Goal: Task Accomplishment & Management: Manage account settings

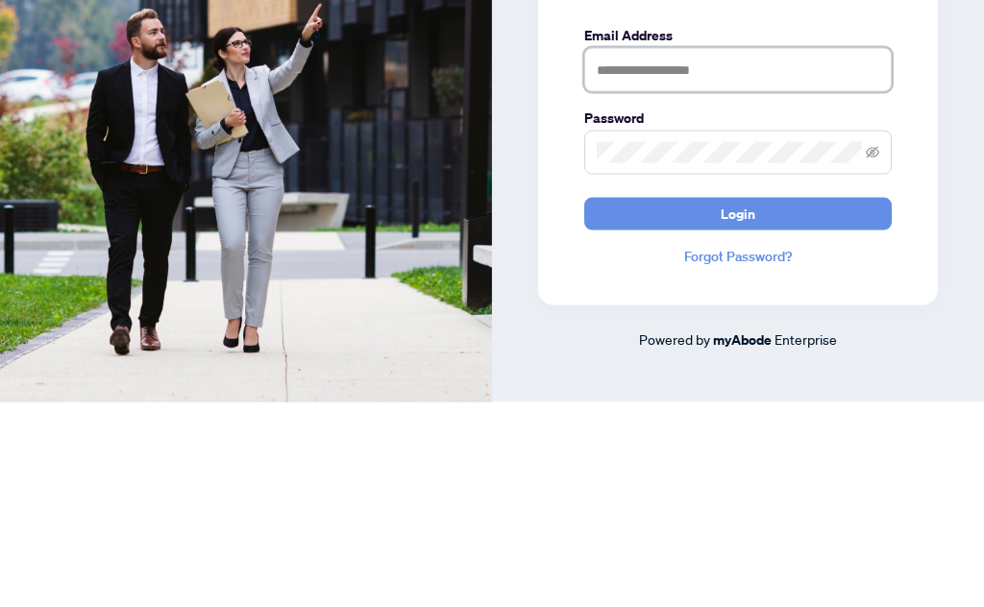
scroll to position [206, 0]
type input "**********"
click at [738, 403] on button "Login" at bounding box center [737, 419] width 307 height 33
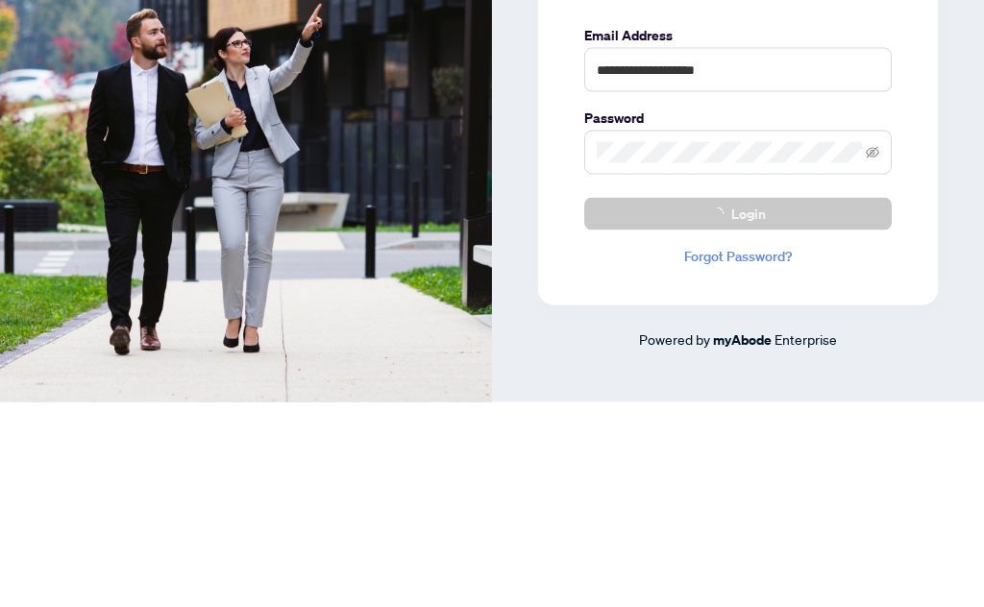
scroll to position [75, 0]
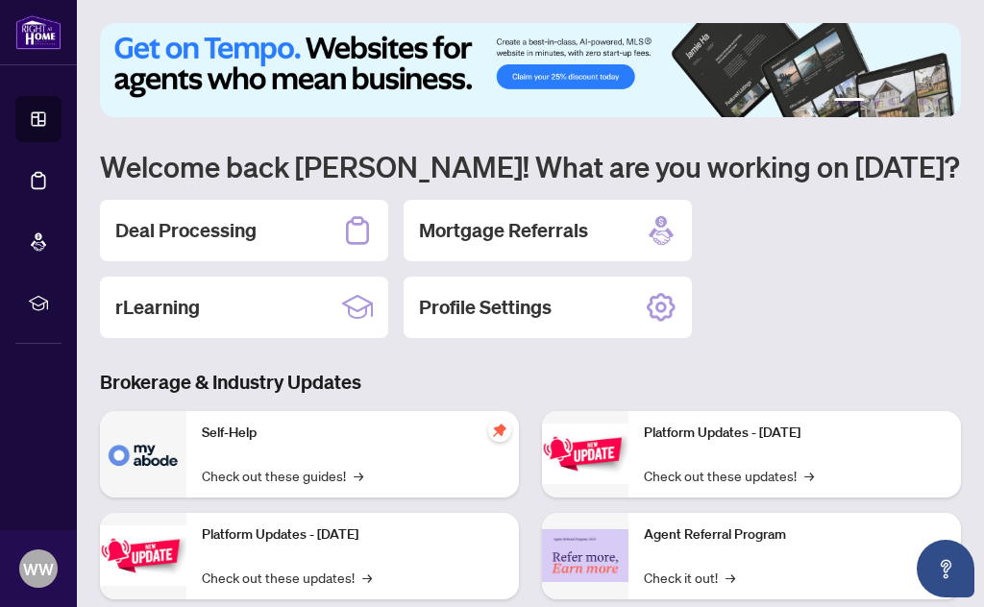
click at [230, 235] on h2 "Deal Processing" at bounding box center [185, 230] width 141 height 27
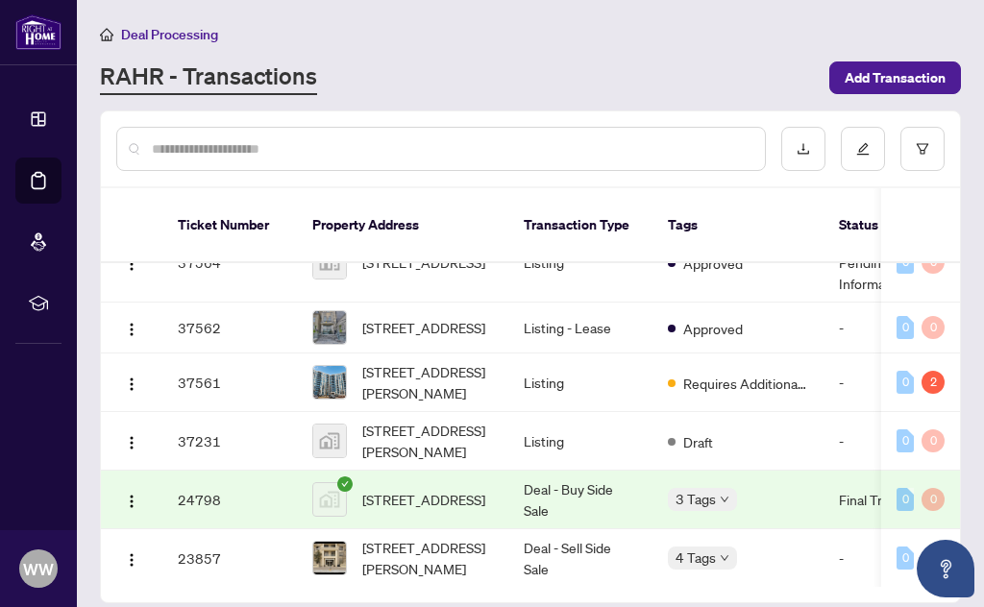
scroll to position [617, 0]
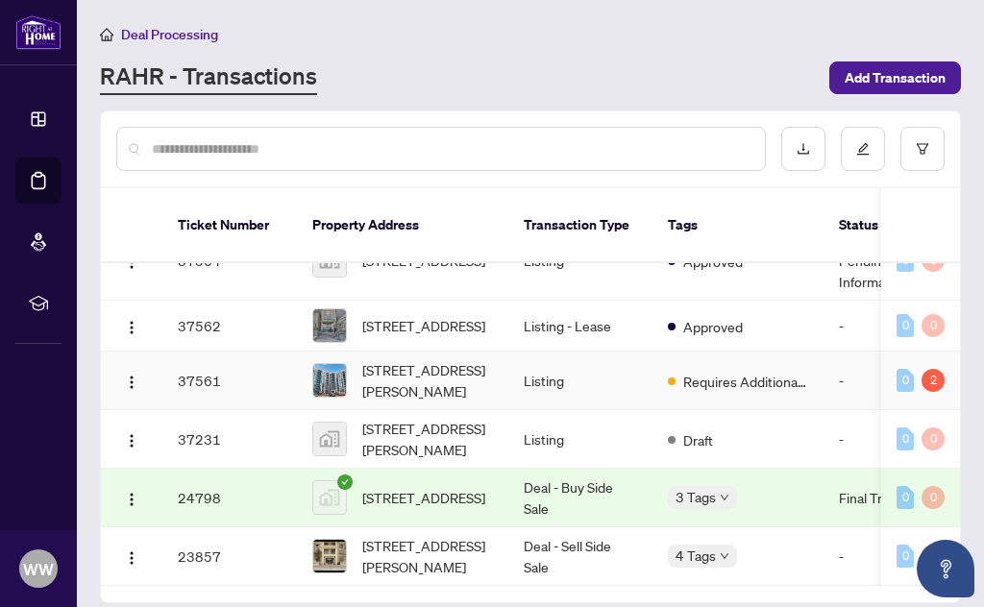
click at [466, 366] on span "[STREET_ADDRESS][PERSON_NAME]" at bounding box center [427, 380] width 131 height 42
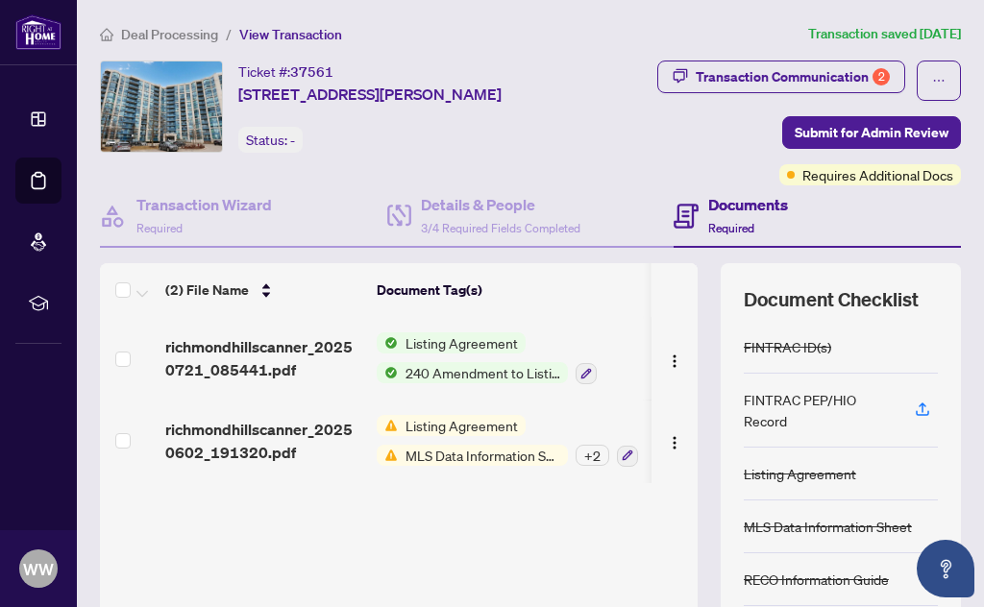
click at [461, 428] on span "Listing Agreement" at bounding box center [462, 425] width 128 height 21
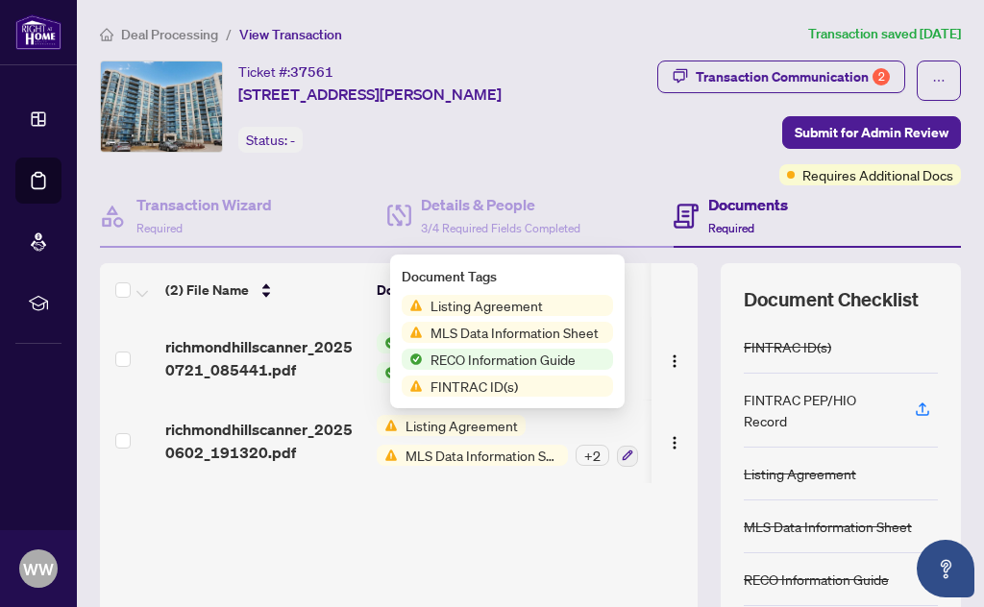
click at [245, 440] on span "richmondhillscanner_20250602_191320.pdf" at bounding box center [263, 441] width 196 height 46
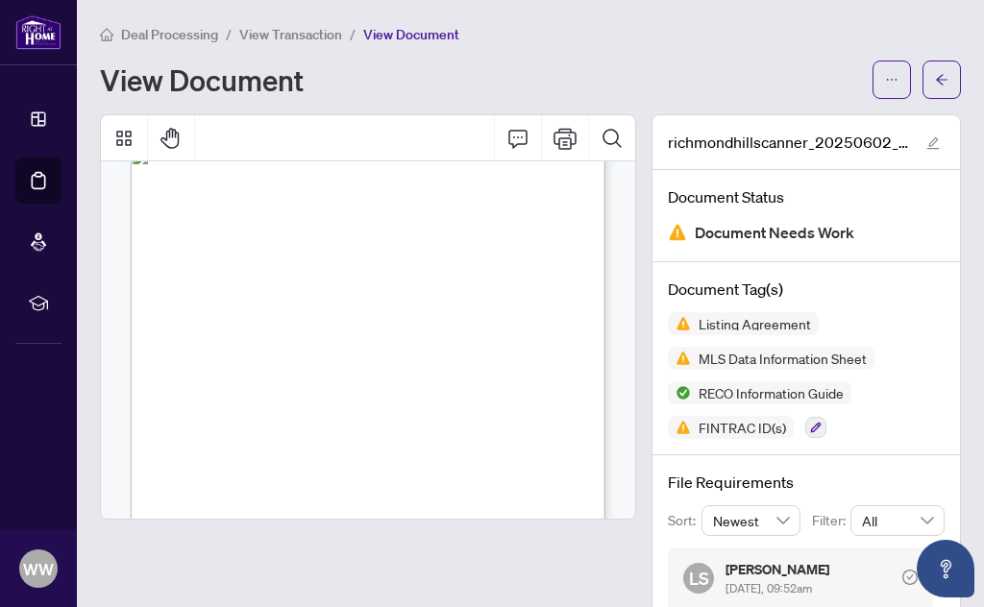
scroll to position [37, 0]
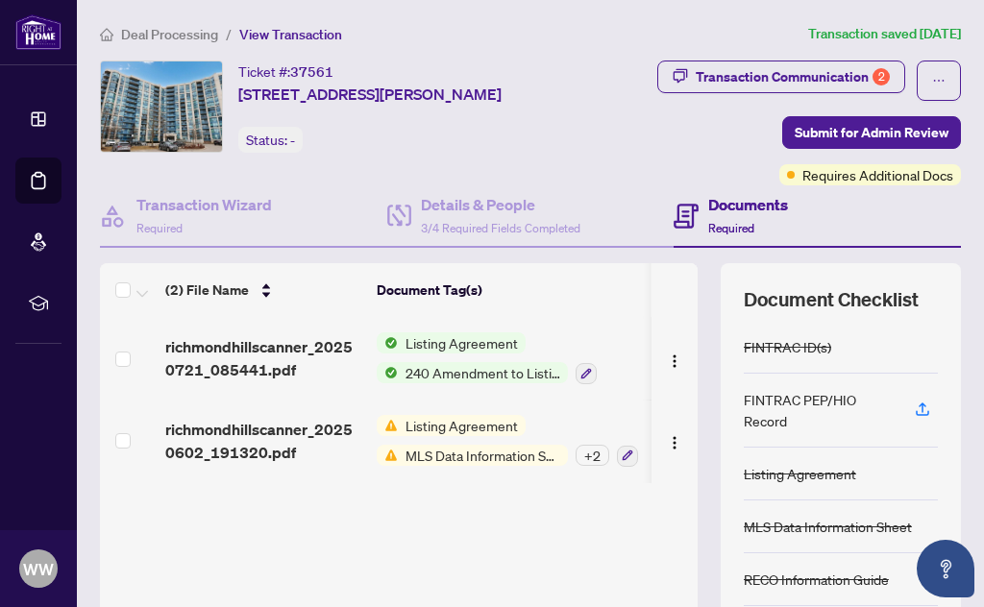
click at [481, 371] on span "240 Amendment to Listing Agreement - Authority to Offer for Sale Price Change/E…" at bounding box center [483, 372] width 170 height 21
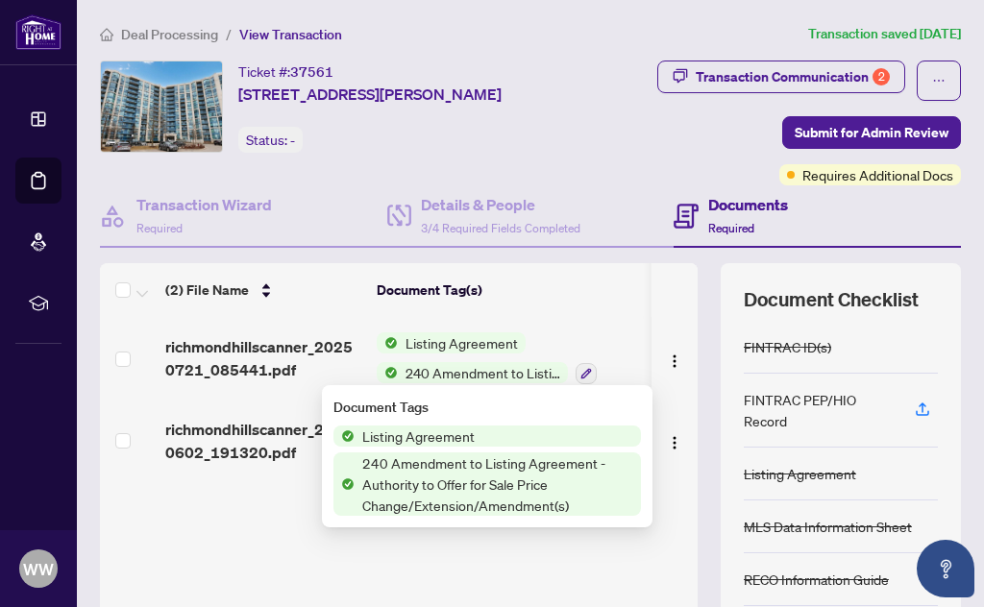
click at [485, 494] on span "240 Amendment to Listing Agreement - Authority to Offer for Sale Price Change/E…" at bounding box center [498, 484] width 286 height 63
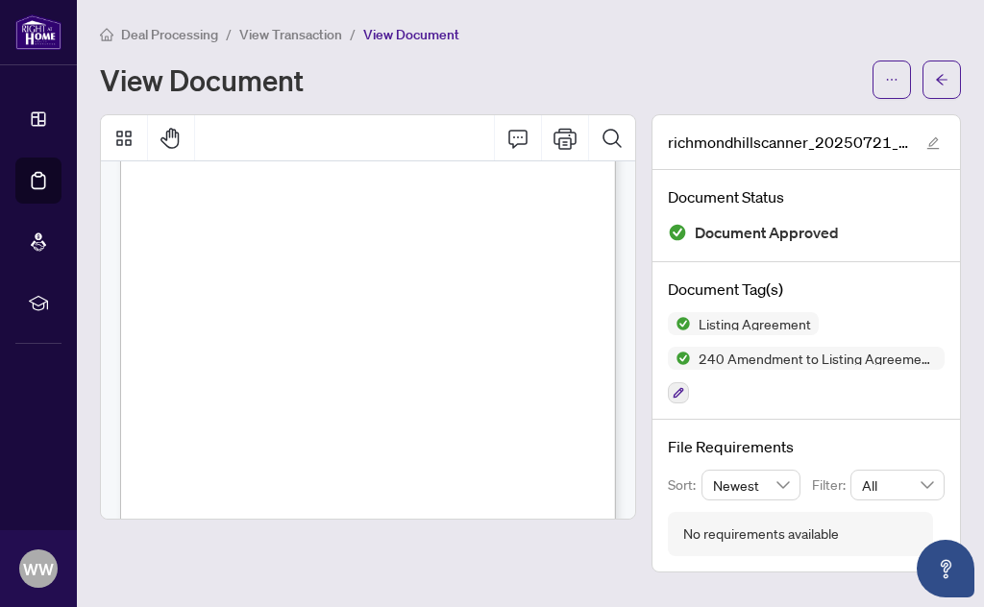
scroll to position [905, 0]
